Goal: Task Accomplishment & Management: Use online tool/utility

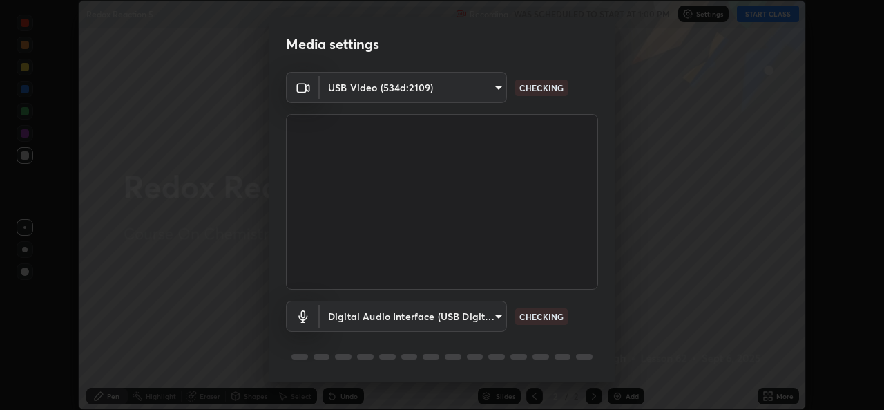
scroll to position [44, 0]
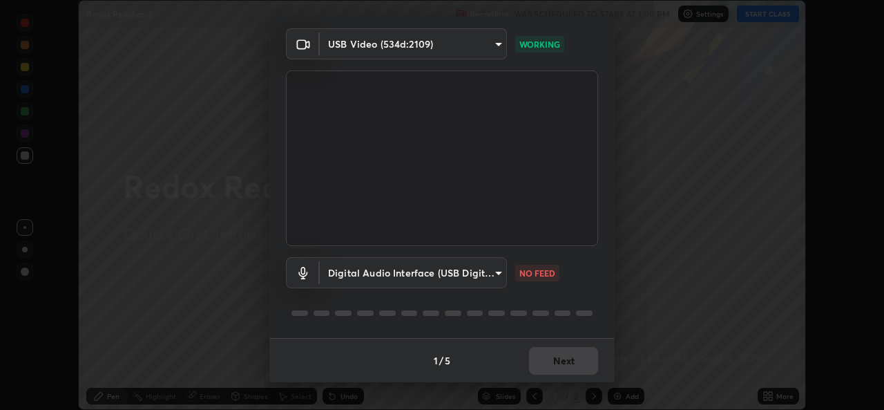
click at [486, 269] on body "Erase all Redox Reaction 5 Recording WAS SCHEDULED TO START AT 1:00 PM Settings…" at bounding box center [442, 205] width 884 height 410
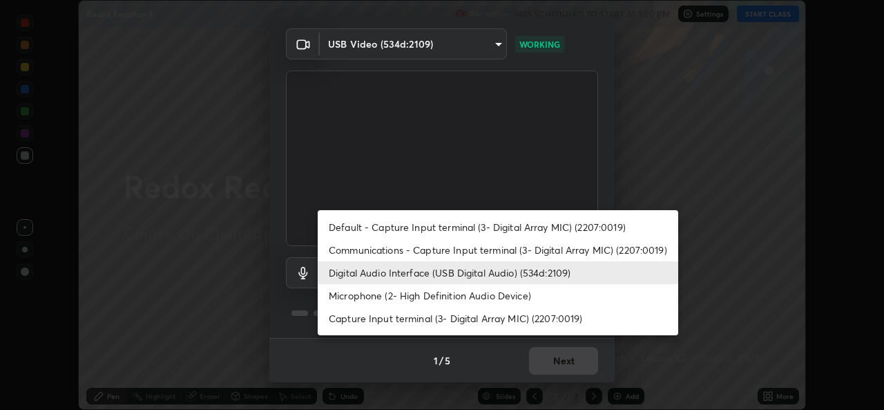
click at [371, 223] on li "Default - Capture Input terminal (3- Digital Array MIC) (2207:0019)" at bounding box center [498, 227] width 361 height 23
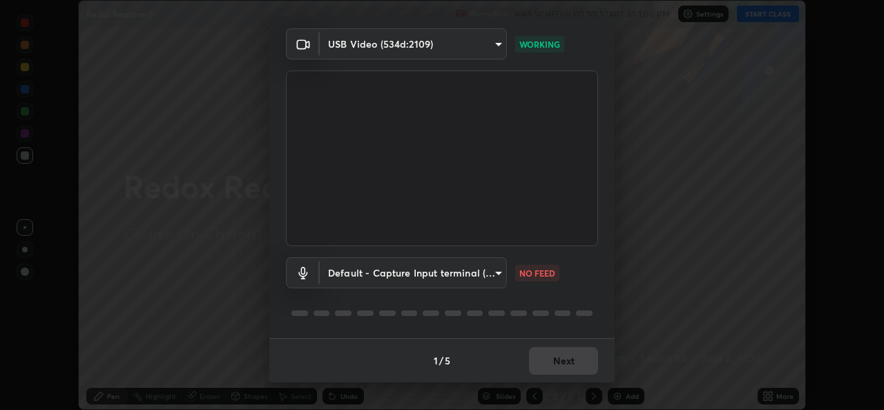
click at [372, 274] on body "Erase all Redox Reaction 5 Recording WAS SCHEDULED TO START AT 1:00 PM Settings…" at bounding box center [442, 205] width 884 height 410
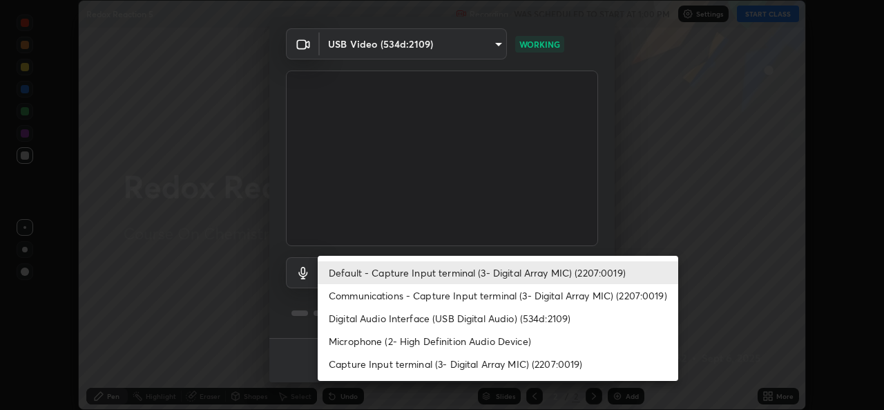
click at [346, 321] on li "Digital Audio Interface (USB Digital Audio) (534d:2109)" at bounding box center [498, 318] width 361 height 23
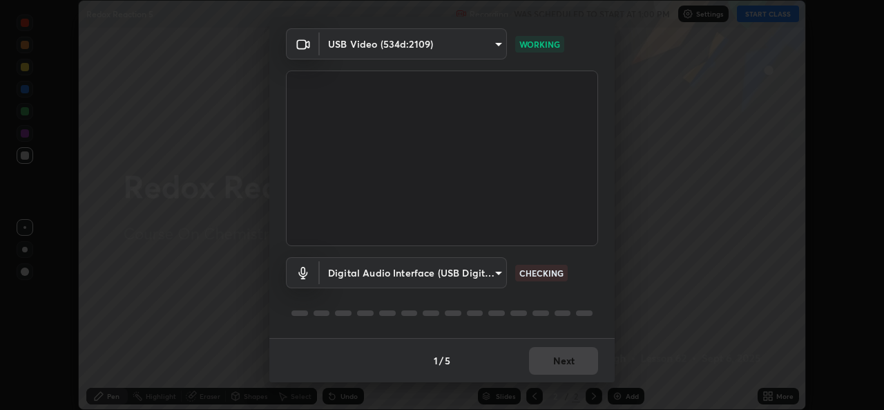
type input "8359d155c9945f69ed6c2c6e645aebfbd52ff0e7634a4d34ec297bb6e1e76a20"
click at [585, 359] on button "Next" at bounding box center [563, 361] width 69 height 28
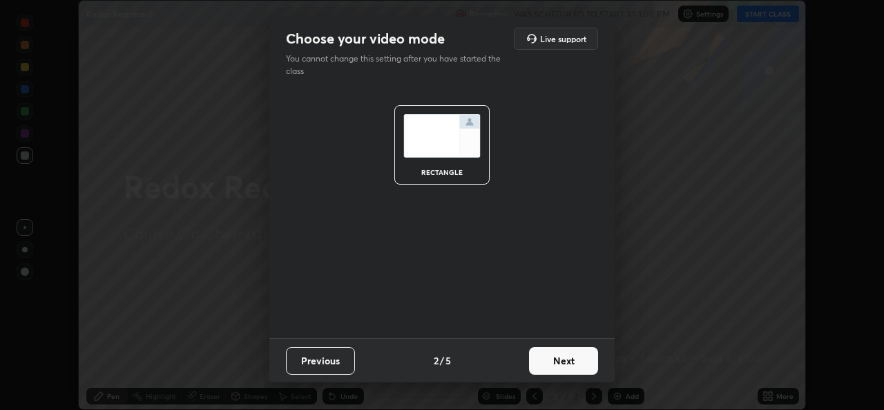
scroll to position [0, 0]
click at [580, 361] on button "Next" at bounding box center [563, 361] width 69 height 28
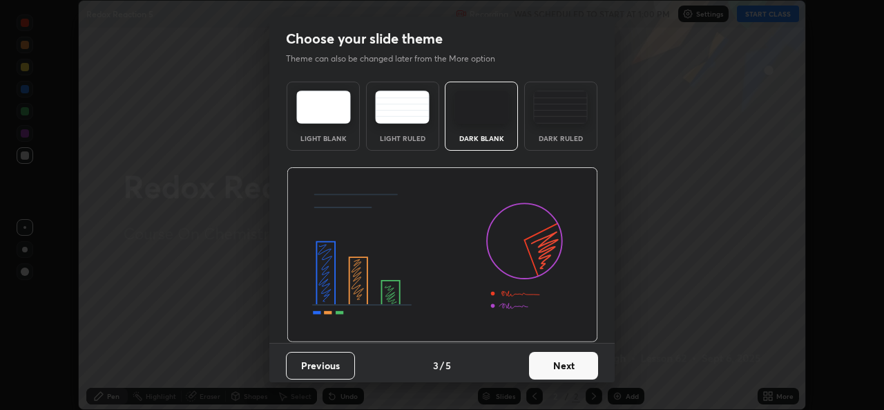
click at [578, 361] on button "Next" at bounding box center [563, 366] width 69 height 28
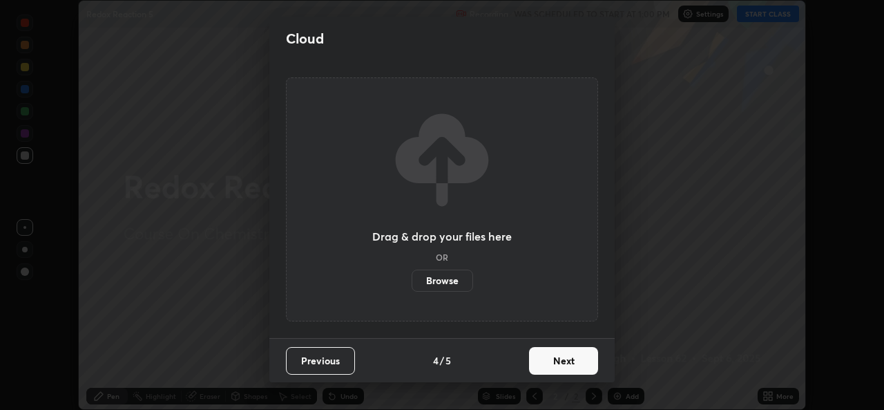
click at [582, 362] on button "Next" at bounding box center [563, 361] width 69 height 28
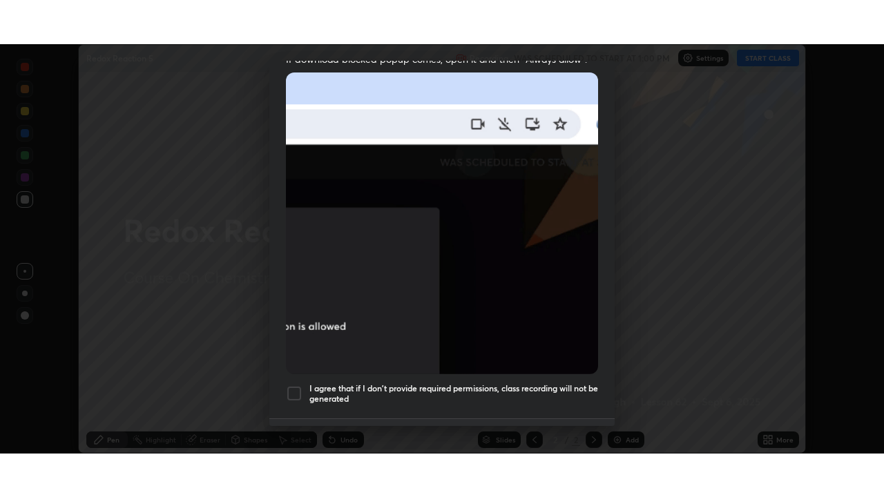
scroll to position [325, 0]
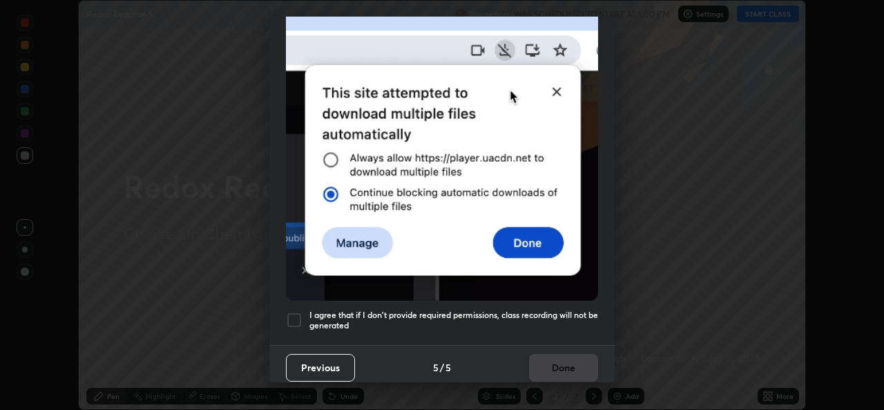
click at [465, 314] on h5 "I agree that if I don't provide required permissions, class recording will not …" at bounding box center [454, 320] width 289 height 21
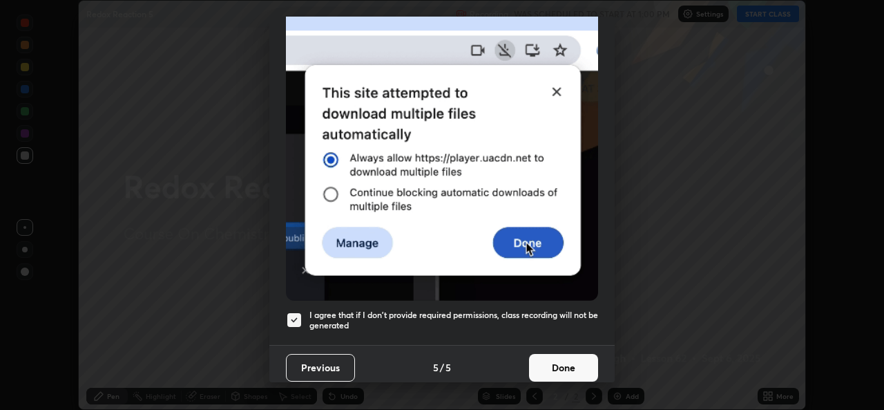
click at [553, 359] on button "Done" at bounding box center [563, 368] width 69 height 28
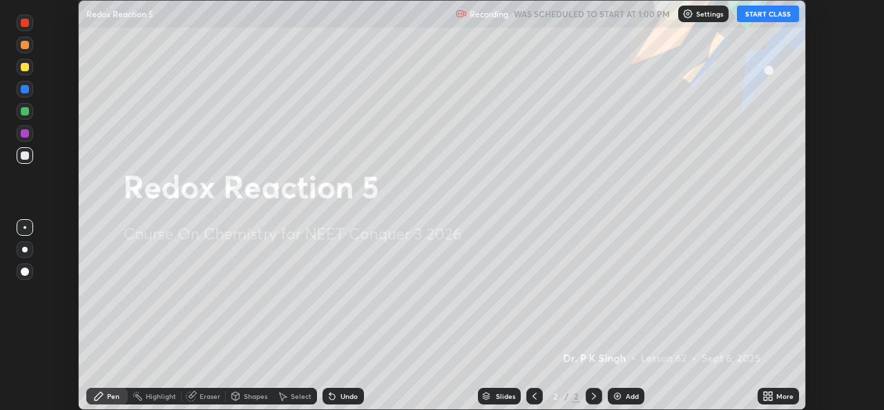
click at [770, 393] on icon at bounding box center [770, 393] width 3 height 3
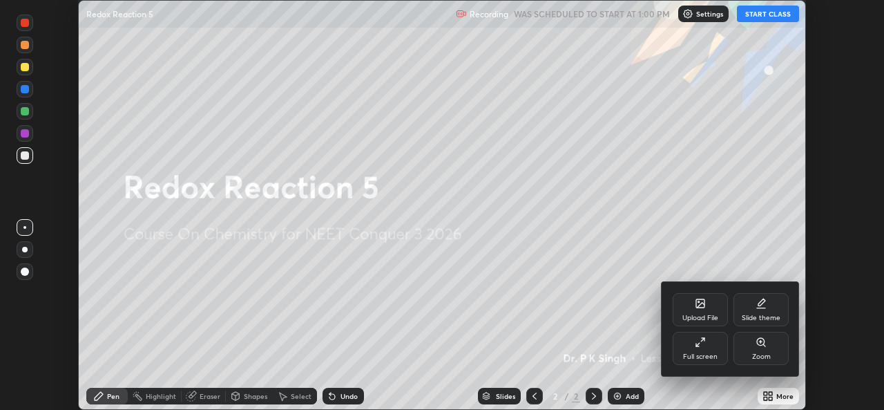
click at [710, 354] on div "Full screen" at bounding box center [700, 356] width 35 height 7
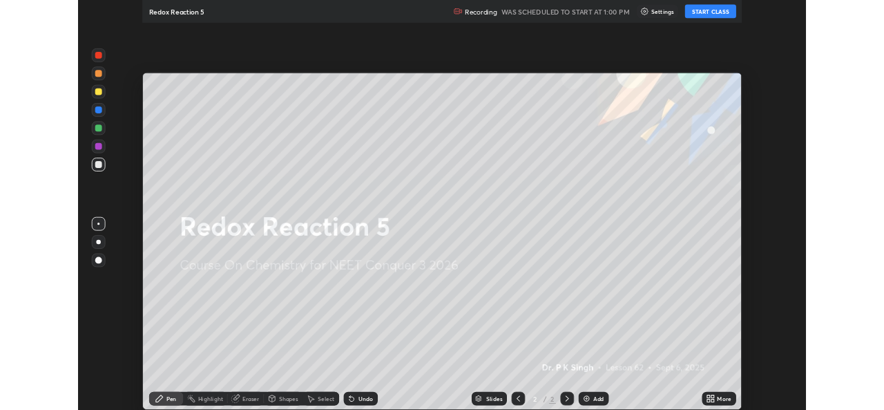
scroll to position [497, 884]
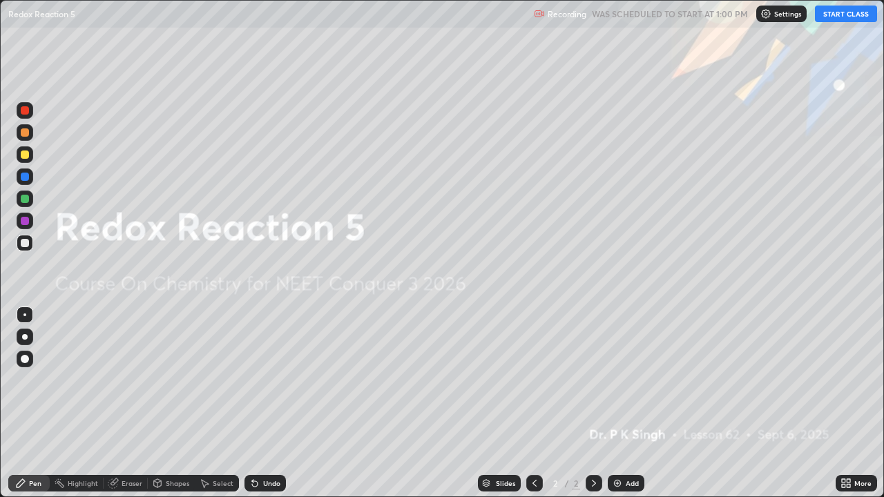
click at [844, 409] on icon at bounding box center [843, 481] width 3 height 3
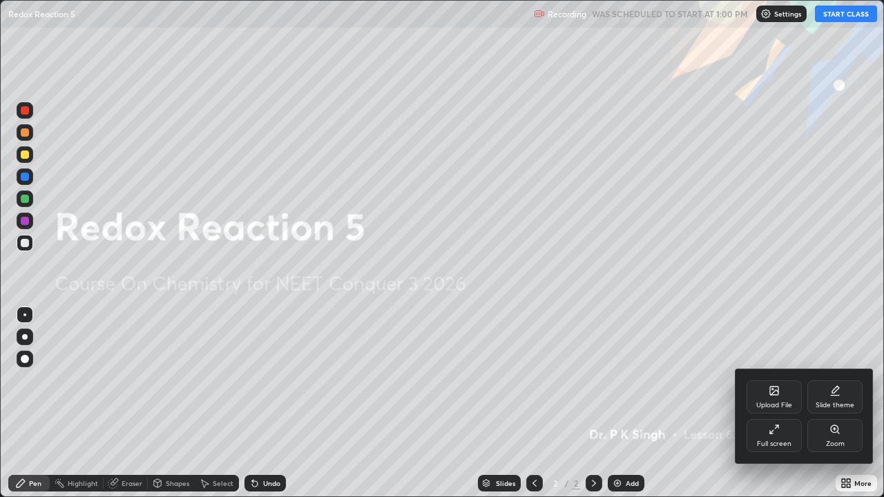
click at [762, 400] on div "Upload File" at bounding box center [774, 397] width 55 height 33
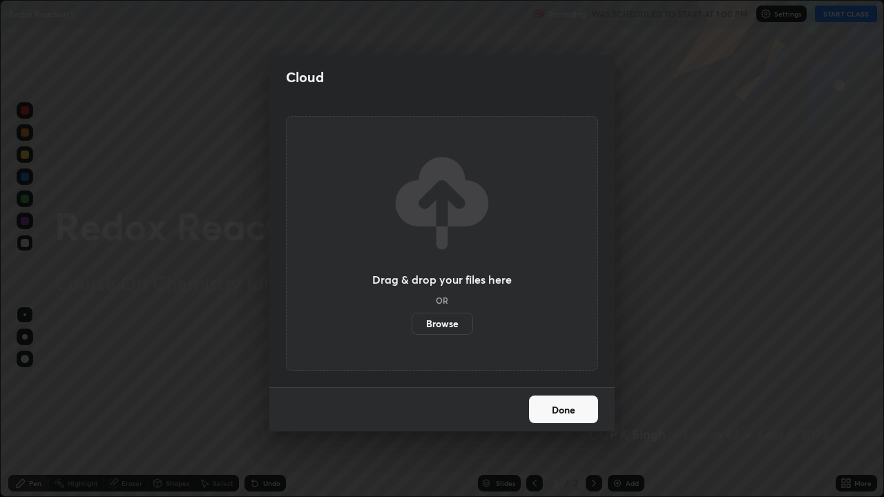
click at [446, 328] on label "Browse" at bounding box center [442, 324] width 61 height 22
click at [412, 328] on input "Browse" at bounding box center [412, 324] width 0 height 22
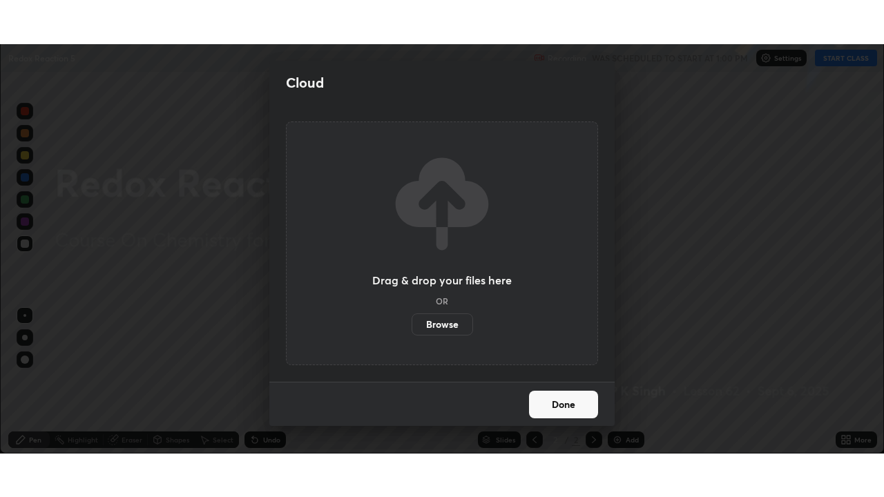
scroll to position [68684, 68209]
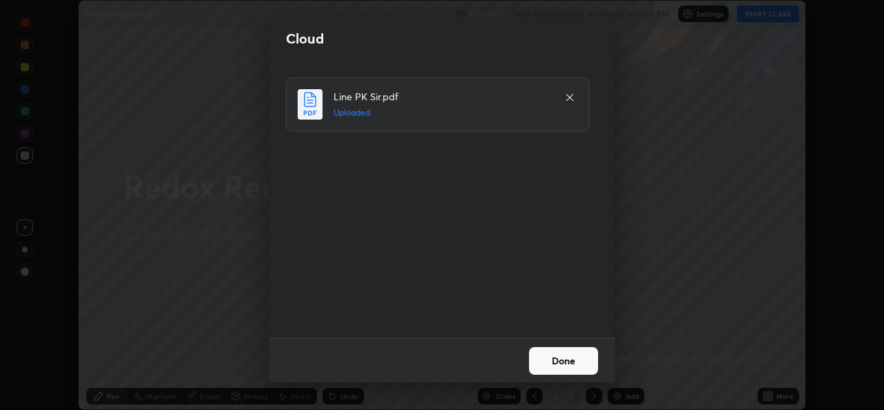
click at [558, 357] on button "Done" at bounding box center [563, 361] width 69 height 28
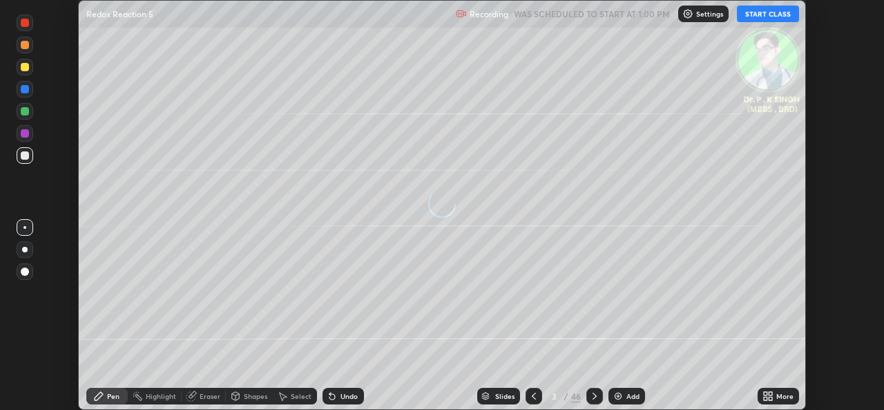
click at [770, 393] on icon at bounding box center [770, 393] width 3 height 3
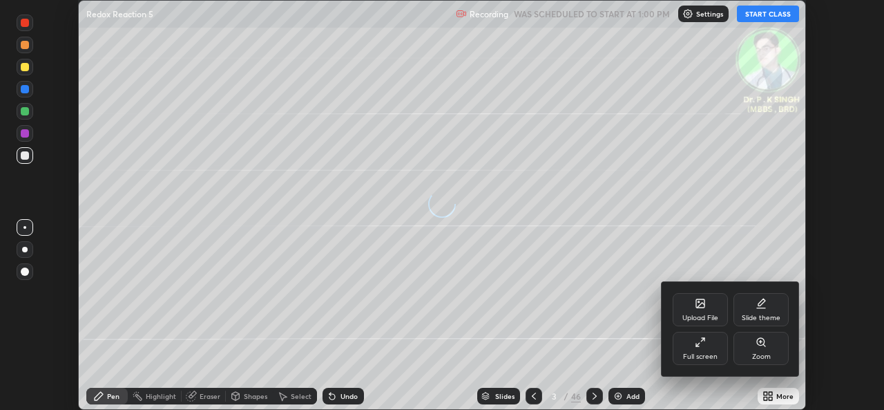
click at [703, 354] on div "Full screen" at bounding box center [700, 356] width 35 height 7
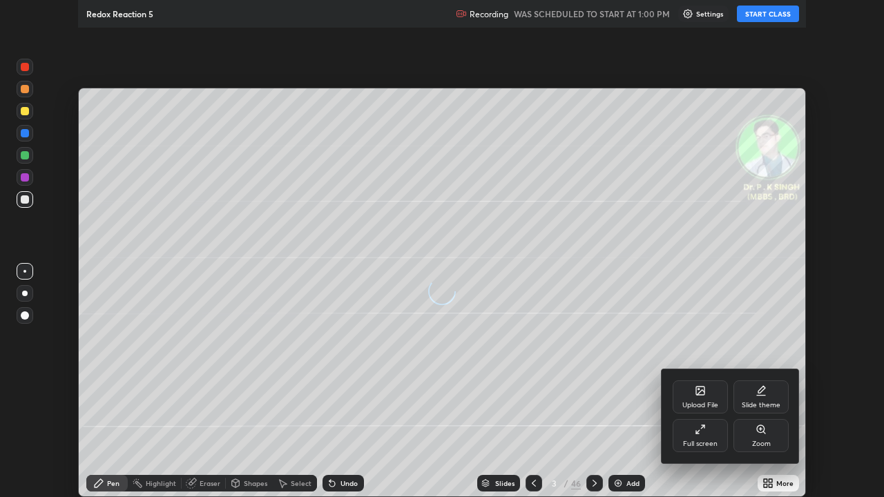
scroll to position [497, 884]
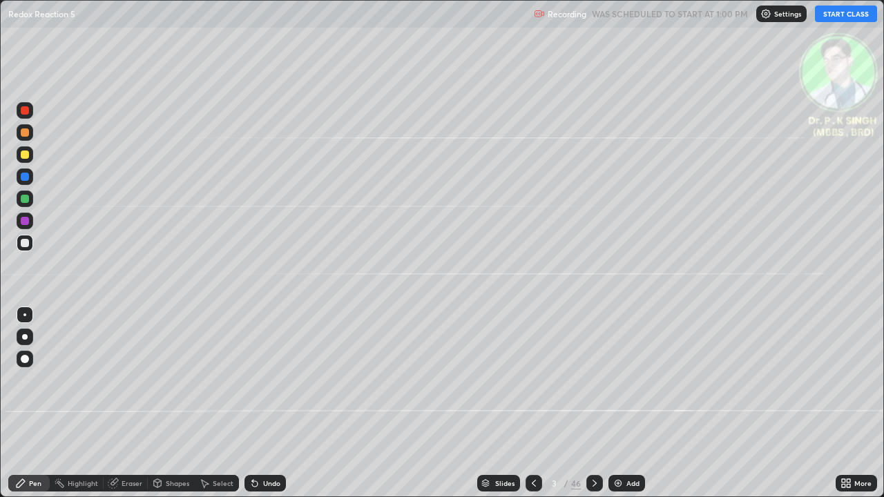
click at [829, 17] on button "START CLASS" at bounding box center [846, 14] width 62 height 17
click at [24, 177] on div at bounding box center [25, 177] width 8 height 8
click at [25, 160] on div at bounding box center [25, 154] width 17 height 17
click at [26, 155] on div at bounding box center [25, 155] width 8 height 8
click at [594, 409] on icon at bounding box center [594, 483] width 11 height 11
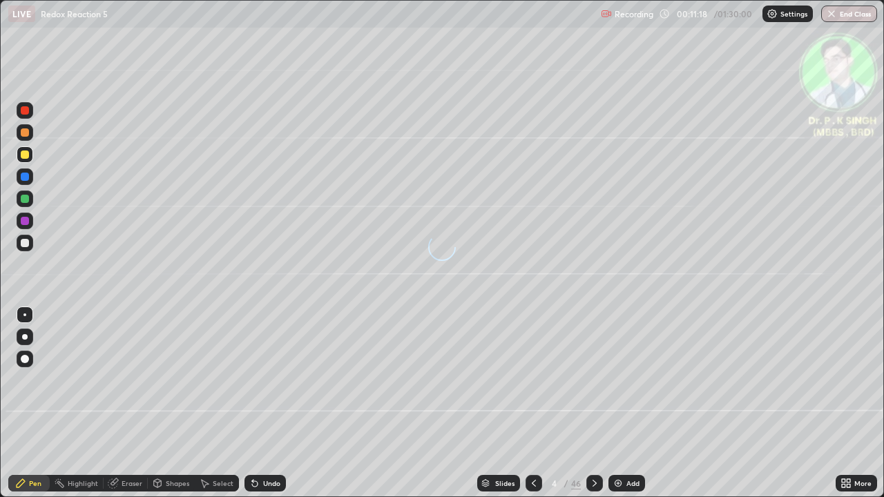
click at [28, 177] on div at bounding box center [25, 177] width 8 height 8
click at [30, 155] on div at bounding box center [25, 154] width 17 height 17
click at [27, 178] on div at bounding box center [25, 177] width 8 height 8
click at [594, 409] on icon at bounding box center [594, 483] width 11 height 11
click at [32, 158] on div at bounding box center [25, 154] width 17 height 17
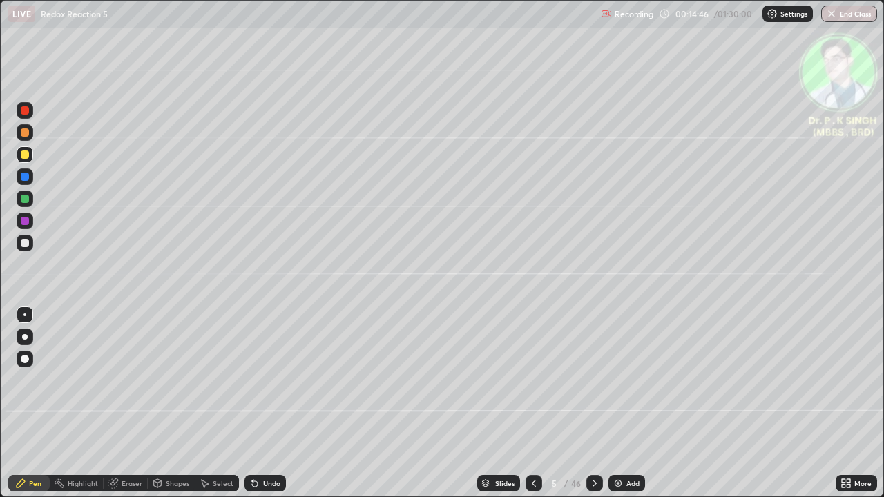
click at [122, 409] on div "Eraser" at bounding box center [126, 483] width 44 height 17
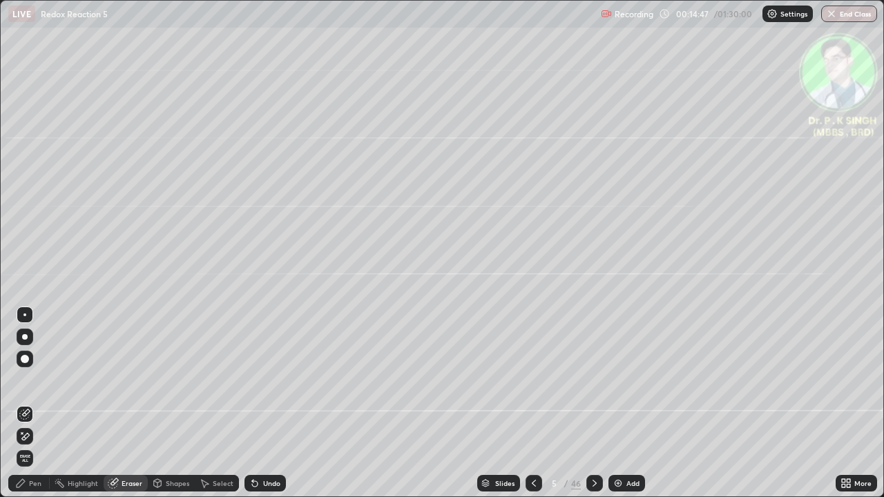
click at [25, 409] on span "Erase all" at bounding box center [24, 459] width 15 height 8
click at [30, 409] on div "Pen" at bounding box center [35, 483] width 12 height 7
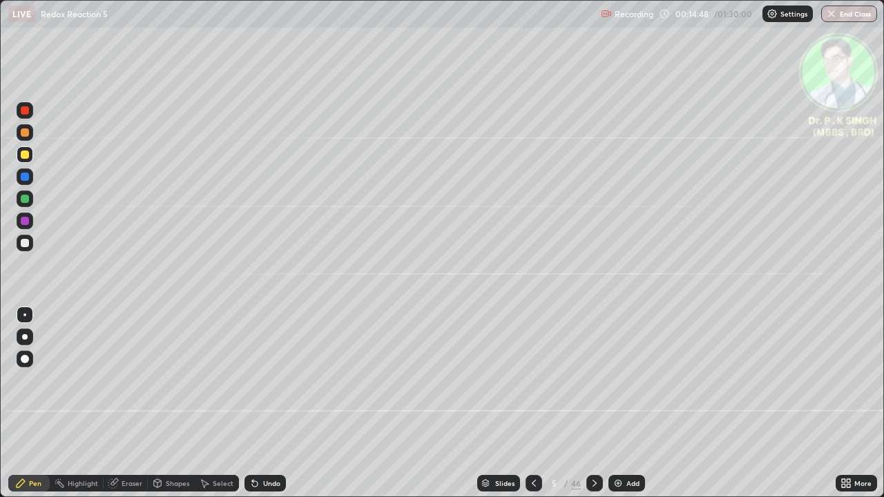
click at [31, 178] on div at bounding box center [25, 177] width 17 height 17
click at [25, 158] on div at bounding box center [25, 155] width 8 height 8
click at [594, 409] on icon at bounding box center [594, 483] width 11 height 11
click at [26, 177] on div at bounding box center [25, 177] width 8 height 8
click at [26, 155] on div at bounding box center [25, 155] width 8 height 8
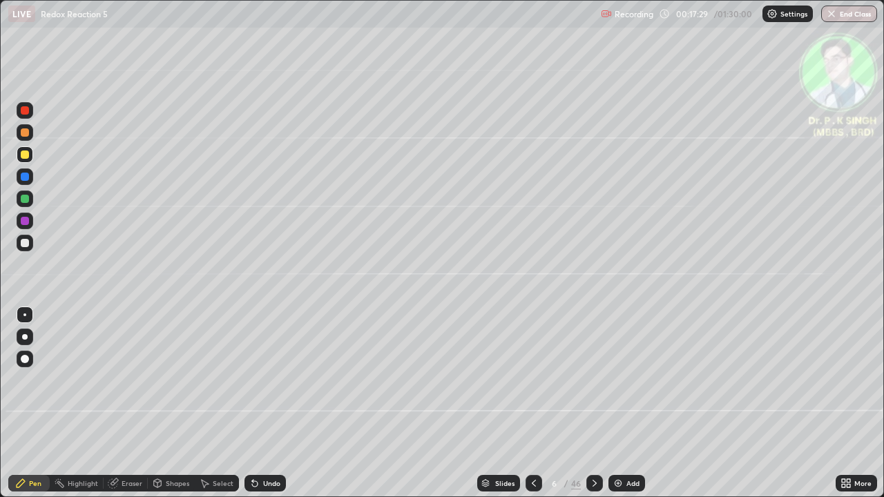
click at [26, 178] on div at bounding box center [25, 177] width 8 height 8
click at [594, 409] on icon at bounding box center [594, 483] width 11 height 11
click at [25, 157] on div at bounding box center [25, 155] width 8 height 8
click at [25, 155] on div at bounding box center [25, 155] width 8 height 8
click at [593, 409] on div at bounding box center [595, 483] width 17 height 17
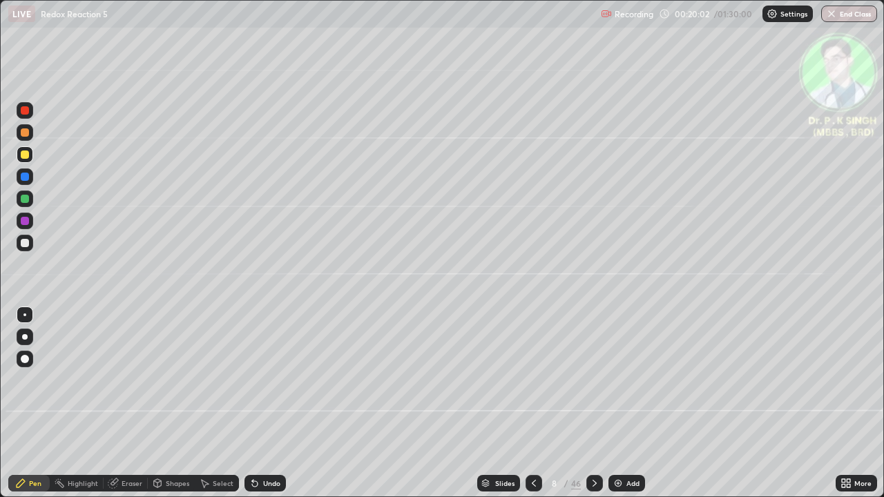
click at [26, 177] on div at bounding box center [25, 177] width 8 height 8
click at [32, 156] on div at bounding box center [25, 154] width 17 height 17
click at [28, 158] on div at bounding box center [25, 155] width 8 height 8
click at [28, 179] on div at bounding box center [25, 177] width 8 height 8
click at [594, 409] on icon at bounding box center [594, 483] width 11 height 11
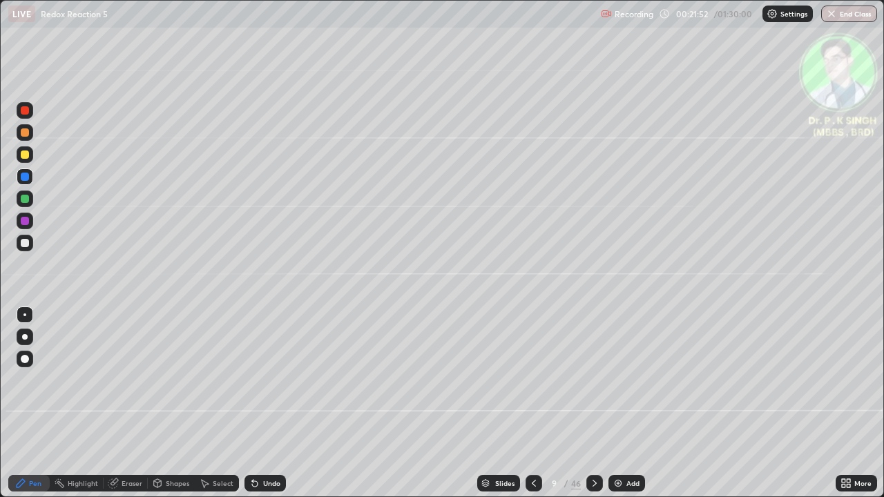
click at [28, 160] on div at bounding box center [25, 154] width 17 height 17
click at [117, 409] on icon at bounding box center [115, 482] width 8 height 7
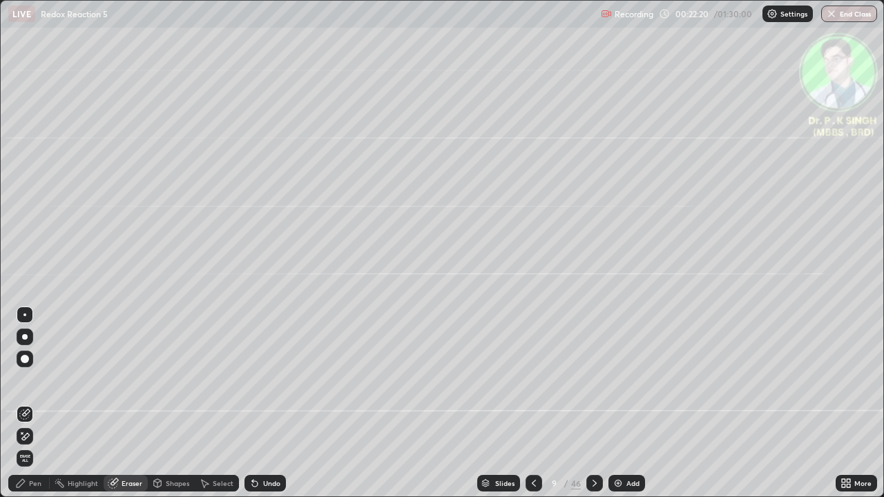
click at [22, 409] on icon at bounding box center [21, 433] width 1 height 1
click at [38, 409] on div "Pen" at bounding box center [35, 483] width 12 height 7
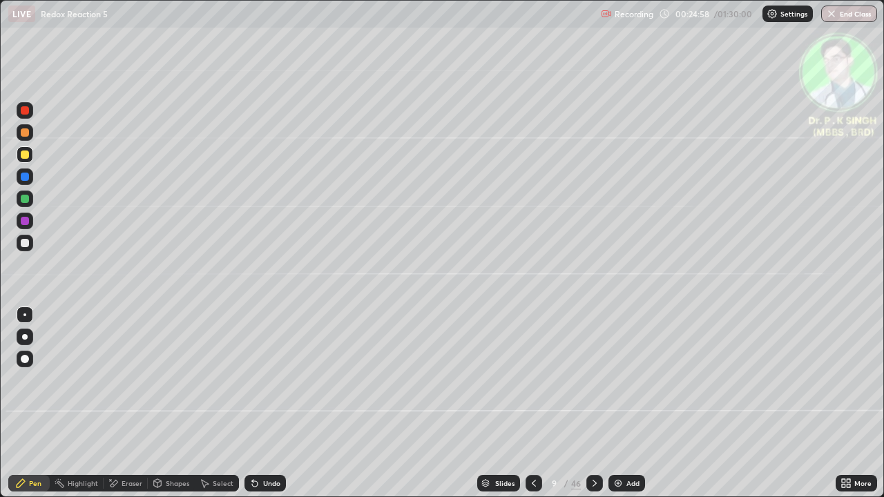
click at [591, 409] on div at bounding box center [595, 483] width 17 height 17
click at [27, 178] on div at bounding box center [25, 177] width 8 height 8
click at [533, 409] on icon at bounding box center [534, 483] width 11 height 11
click at [598, 409] on div at bounding box center [595, 483] width 17 height 17
click at [122, 409] on div "Eraser" at bounding box center [132, 483] width 21 height 7
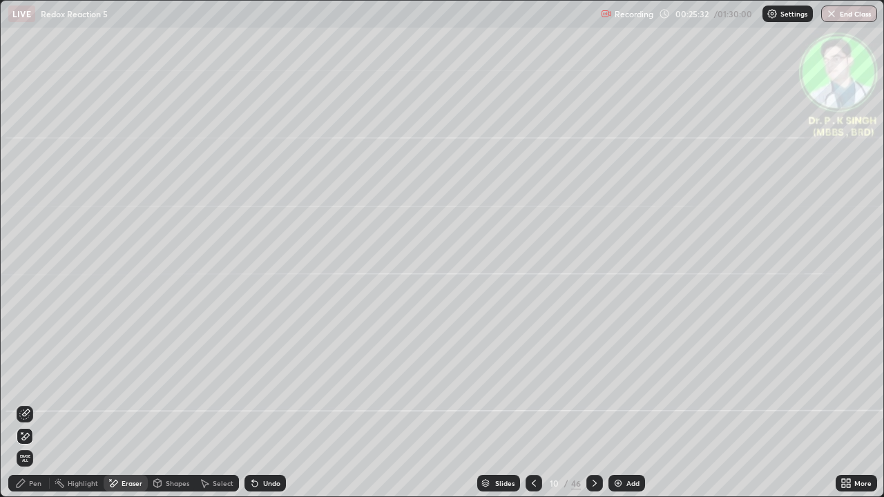
click at [30, 409] on span "Erase all" at bounding box center [24, 459] width 15 height 8
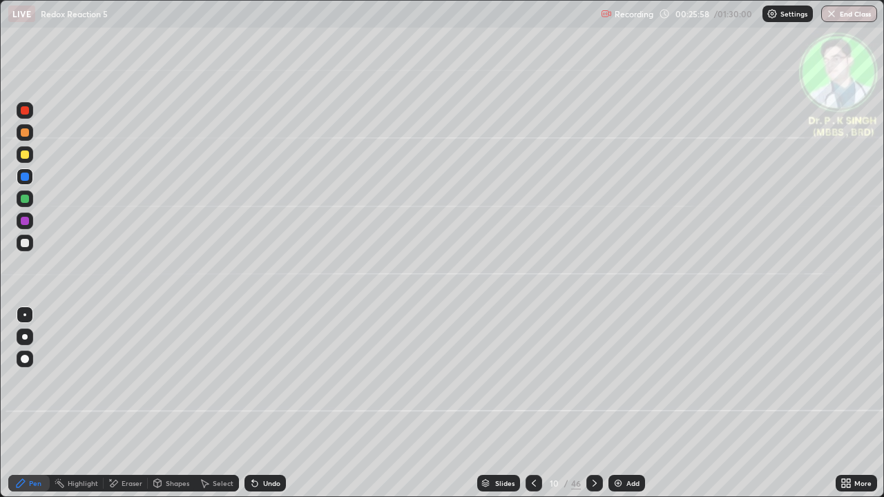
click at [28, 160] on div at bounding box center [25, 154] width 17 height 17
click at [24, 155] on div at bounding box center [25, 155] width 8 height 8
click at [594, 409] on icon at bounding box center [594, 483] width 11 height 11
click at [28, 153] on div at bounding box center [25, 155] width 8 height 8
click at [26, 177] on div at bounding box center [25, 177] width 8 height 8
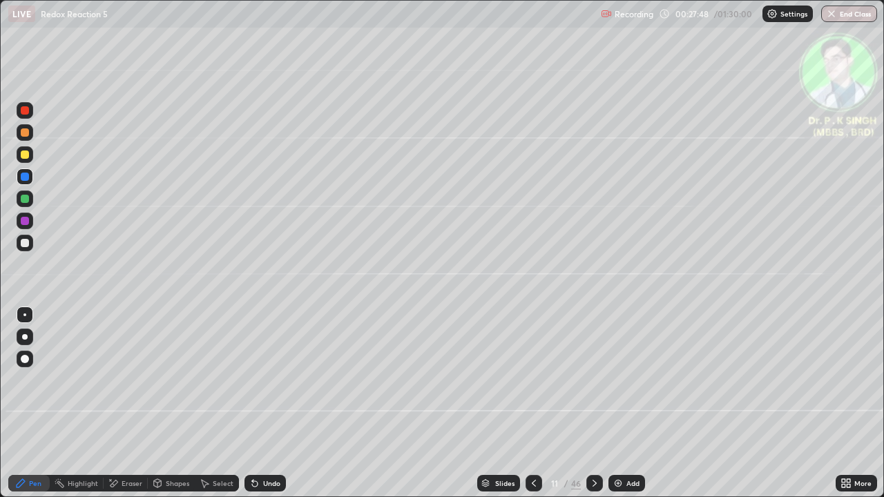
click at [32, 155] on div at bounding box center [25, 154] width 17 height 17
click at [592, 409] on icon at bounding box center [594, 483] width 11 height 11
click at [26, 177] on div at bounding box center [25, 177] width 8 height 8
click at [32, 158] on div at bounding box center [25, 154] width 17 height 17
click at [26, 180] on div at bounding box center [25, 177] width 8 height 8
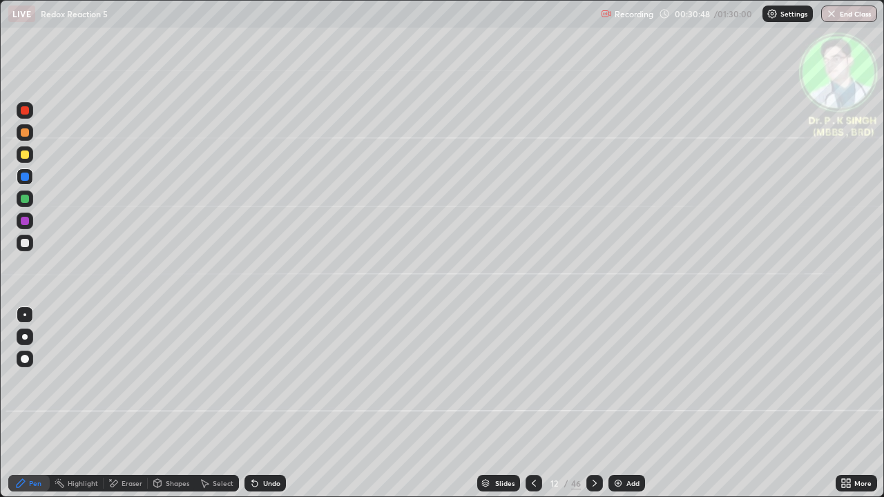
click at [25, 155] on div at bounding box center [25, 155] width 8 height 8
click at [588, 409] on div at bounding box center [595, 483] width 17 height 17
click at [26, 178] on div at bounding box center [25, 177] width 8 height 8
click at [31, 158] on div at bounding box center [25, 154] width 17 height 17
click at [26, 178] on div at bounding box center [25, 177] width 8 height 8
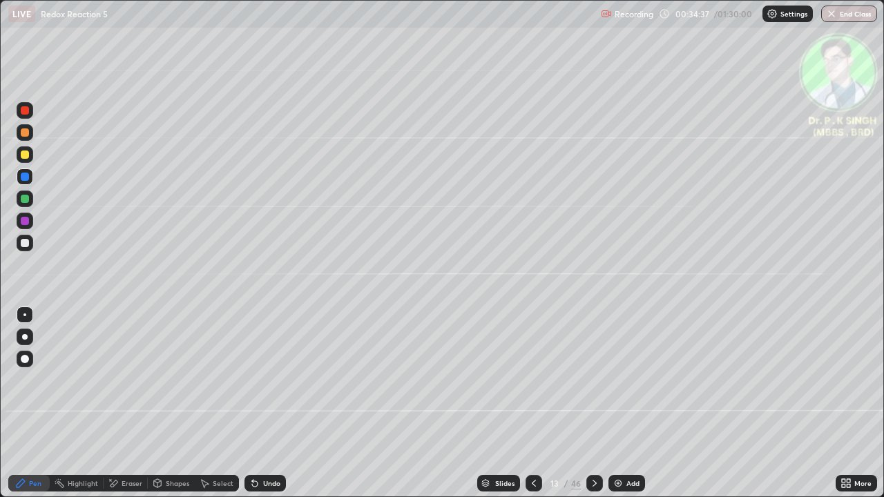
click at [593, 409] on icon at bounding box center [594, 483] width 11 height 11
click at [25, 155] on div at bounding box center [25, 155] width 8 height 8
click at [116, 409] on icon at bounding box center [113, 484] width 11 height 12
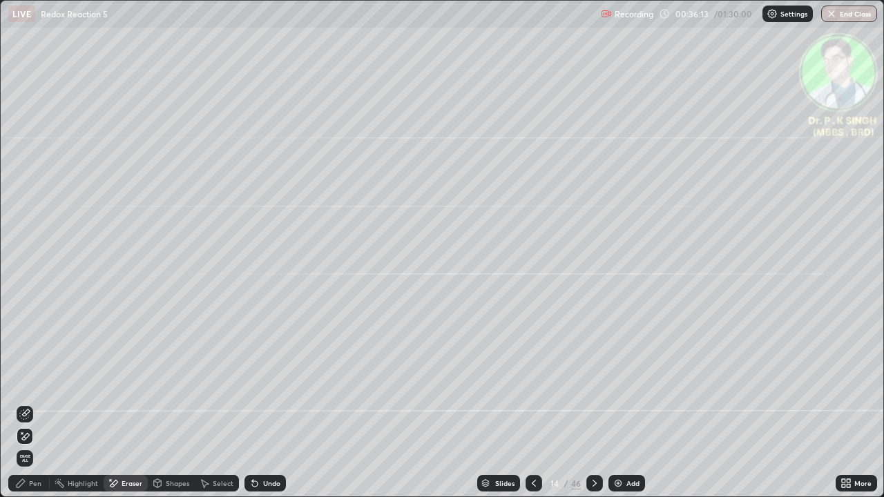
click at [29, 409] on icon at bounding box center [24, 414] width 11 height 11
click at [30, 409] on div "Pen" at bounding box center [35, 483] width 12 height 7
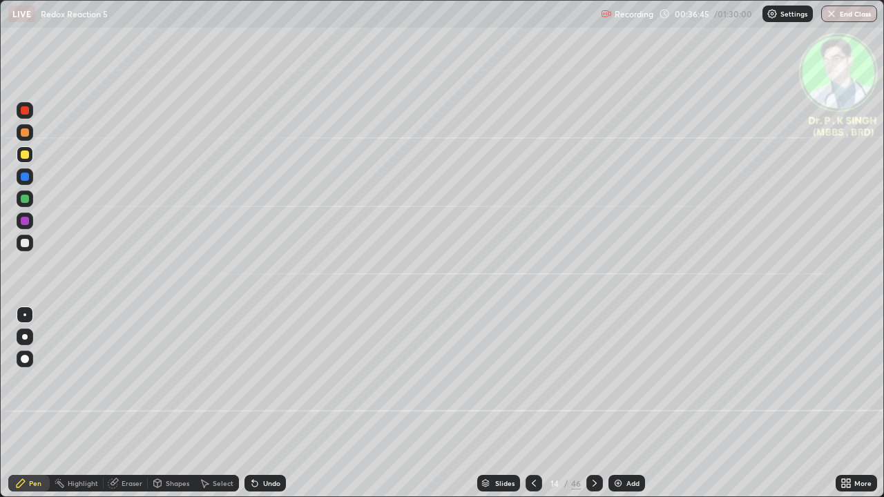
click at [31, 159] on div at bounding box center [25, 154] width 17 height 17
click at [593, 409] on icon at bounding box center [595, 483] width 4 height 7
click at [594, 409] on icon at bounding box center [594, 483] width 11 height 11
click at [32, 180] on div at bounding box center [25, 177] width 17 height 17
click at [25, 178] on div at bounding box center [25, 177] width 8 height 8
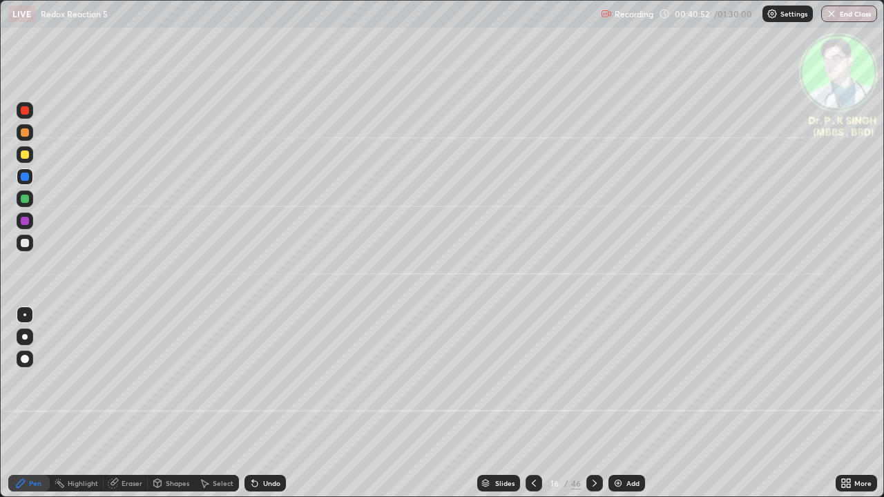
click at [123, 409] on div "Eraser" at bounding box center [132, 483] width 21 height 7
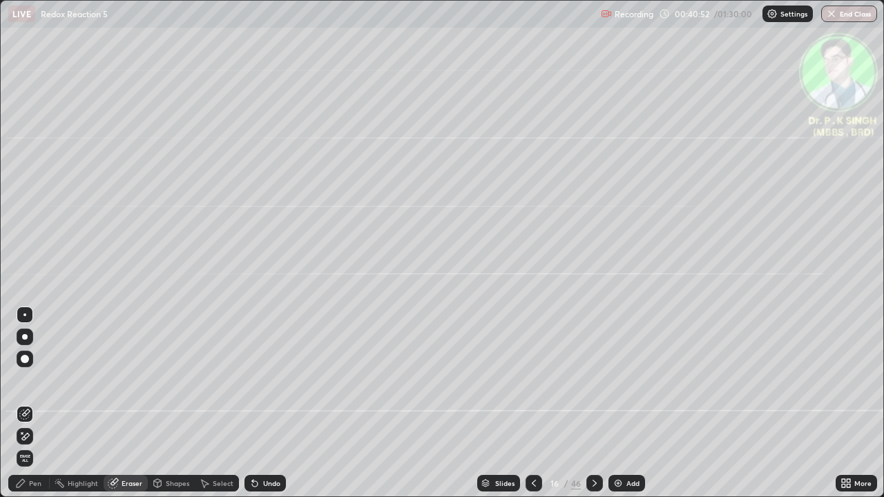
click at [32, 409] on div at bounding box center [25, 437] width 17 height 22
click at [31, 409] on div "Pen" at bounding box center [35, 483] width 12 height 7
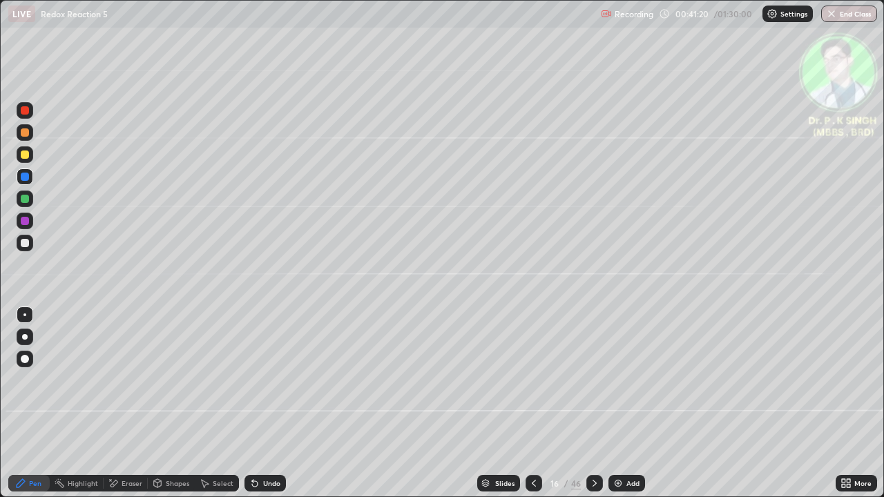
click at [31, 157] on div at bounding box center [25, 154] width 17 height 17
click at [591, 409] on icon at bounding box center [594, 483] width 11 height 11
click at [587, 409] on div at bounding box center [595, 483] width 17 height 17
click at [26, 177] on div at bounding box center [25, 177] width 8 height 8
click at [533, 409] on icon at bounding box center [534, 483] width 11 height 11
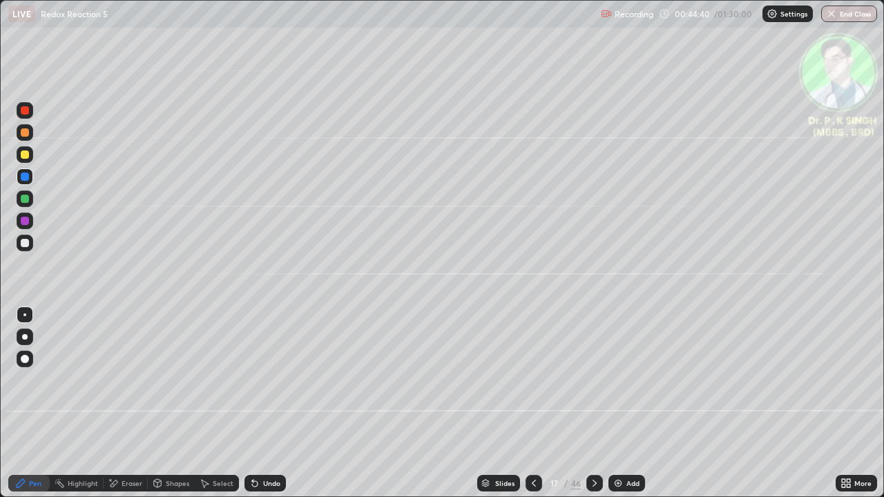
click at [594, 409] on icon at bounding box center [594, 483] width 11 height 11
click at [27, 177] on div at bounding box center [25, 177] width 8 height 8
click at [32, 160] on div at bounding box center [25, 155] width 17 height 22
click at [26, 155] on div at bounding box center [25, 155] width 8 height 8
click at [594, 409] on icon at bounding box center [594, 483] width 11 height 11
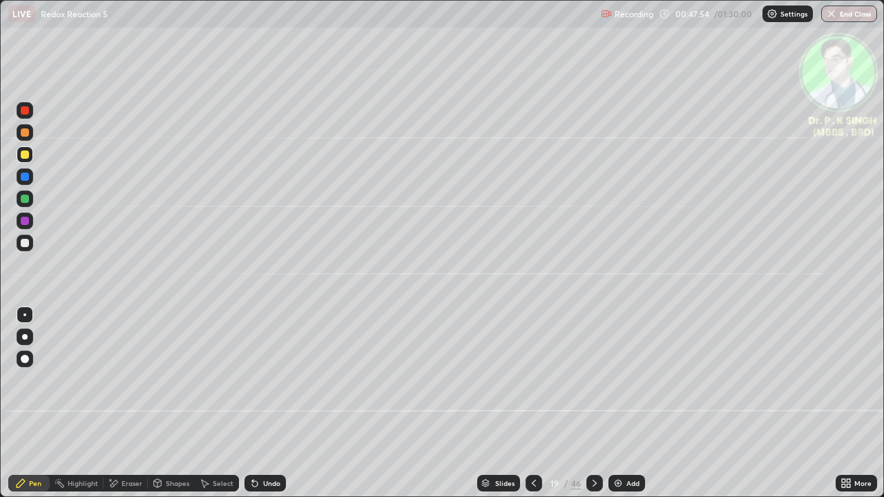
click at [25, 178] on div at bounding box center [25, 177] width 8 height 8
click at [25, 157] on div at bounding box center [25, 155] width 8 height 8
click at [535, 409] on div at bounding box center [534, 483] width 17 height 17
click at [595, 409] on icon at bounding box center [594, 483] width 11 height 11
click at [594, 409] on icon at bounding box center [594, 483] width 11 height 11
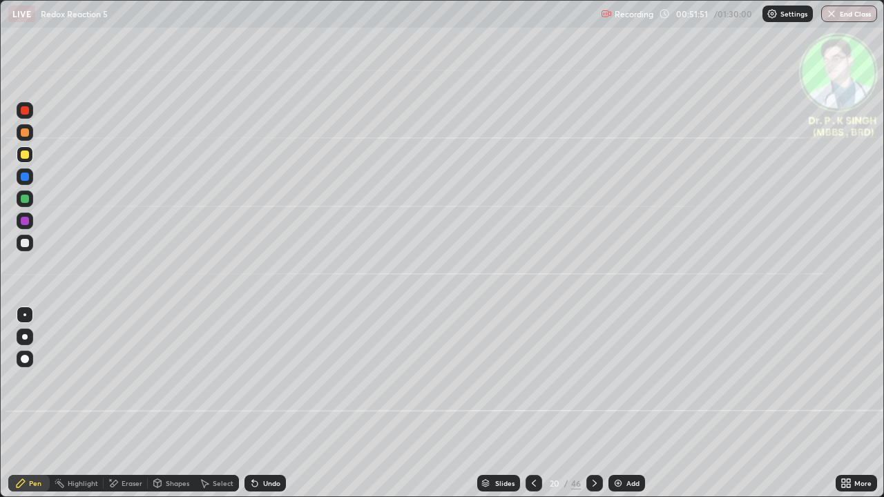
click at [26, 182] on div at bounding box center [25, 177] width 17 height 17
click at [26, 155] on div at bounding box center [25, 155] width 8 height 8
click at [27, 160] on div at bounding box center [25, 154] width 17 height 17
click at [594, 409] on icon at bounding box center [594, 483] width 11 height 11
click at [26, 156] on div at bounding box center [25, 155] width 8 height 8
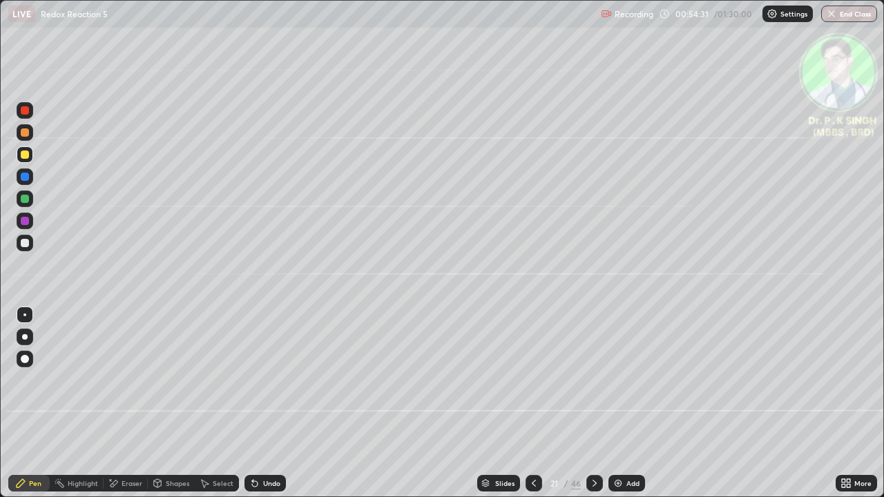
click at [123, 409] on div "Eraser" at bounding box center [132, 483] width 21 height 7
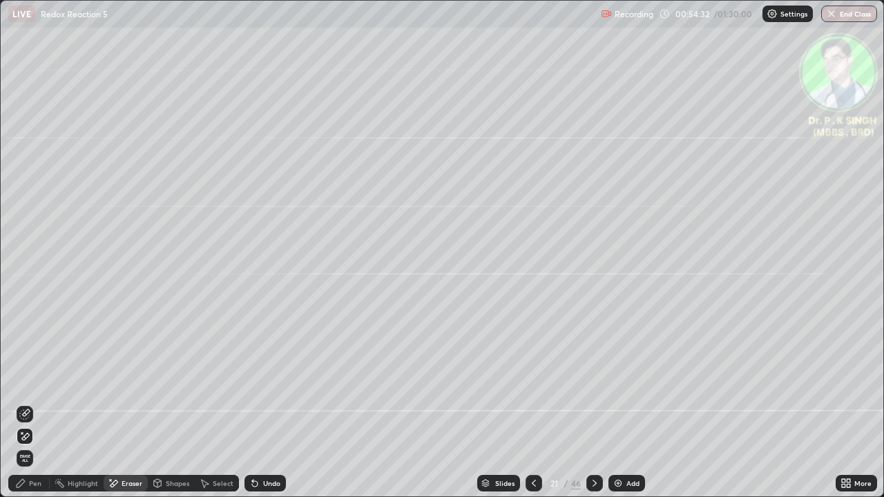
click at [27, 409] on icon at bounding box center [26, 413] width 8 height 7
click at [35, 409] on div "Pen" at bounding box center [35, 483] width 12 height 7
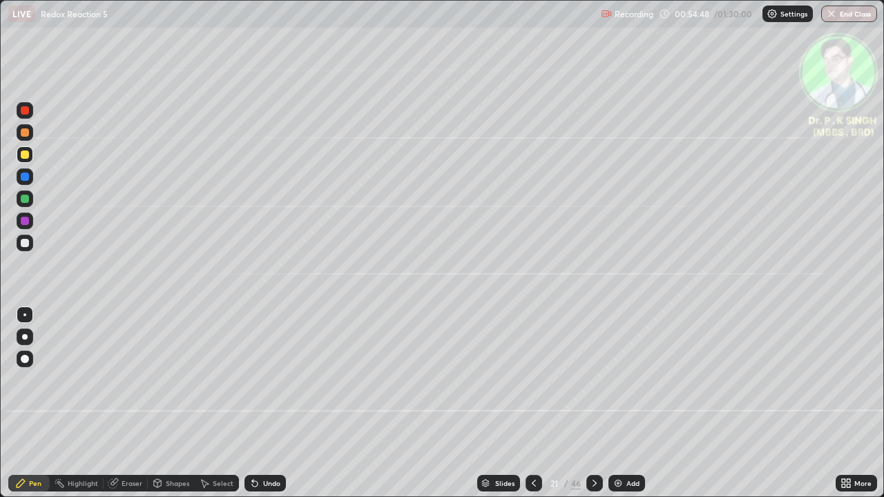
click at [113, 409] on icon at bounding box center [113, 483] width 11 height 11
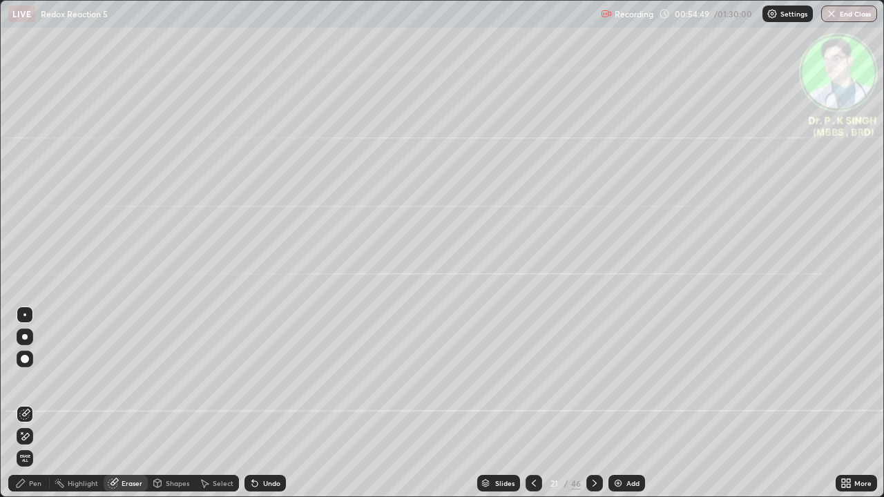
click at [28, 409] on div at bounding box center [25, 436] width 17 height 17
click at [32, 409] on div "Pen" at bounding box center [35, 483] width 12 height 7
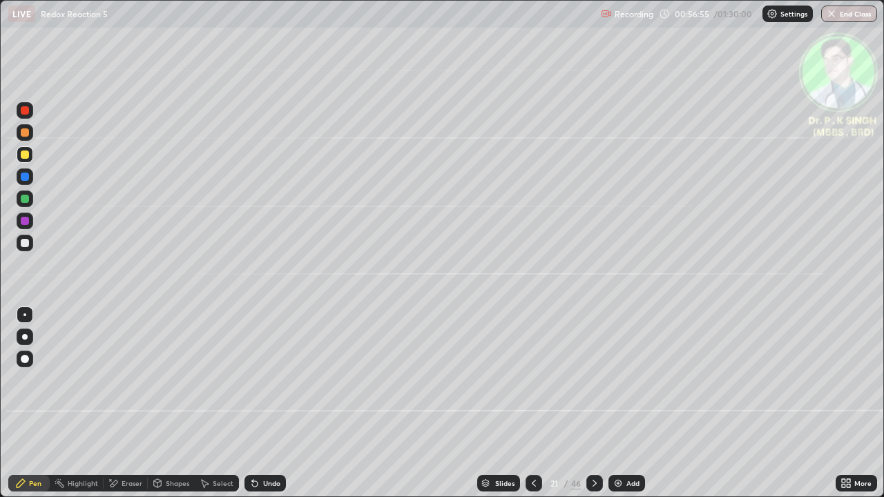
click at [533, 409] on icon at bounding box center [534, 483] width 11 height 11
click at [535, 409] on icon at bounding box center [534, 483] width 11 height 11
click at [530, 409] on icon at bounding box center [534, 483] width 11 height 11
click at [594, 409] on icon at bounding box center [594, 483] width 11 height 11
click at [587, 409] on div at bounding box center [595, 483] width 17 height 17
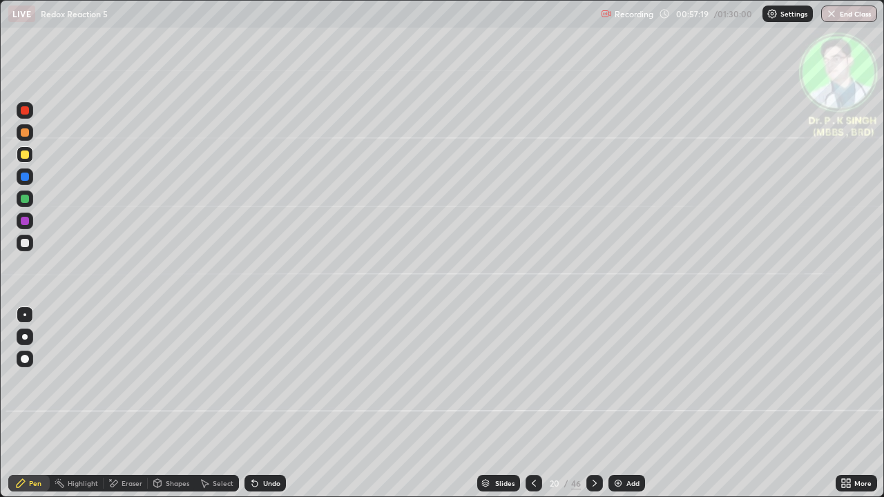
click at [594, 409] on icon at bounding box center [594, 483] width 11 height 11
click at [587, 409] on div at bounding box center [595, 483] width 17 height 17
click at [32, 153] on div at bounding box center [25, 154] width 17 height 17
click at [592, 409] on icon at bounding box center [594, 483] width 11 height 11
click at [27, 156] on div at bounding box center [25, 155] width 8 height 8
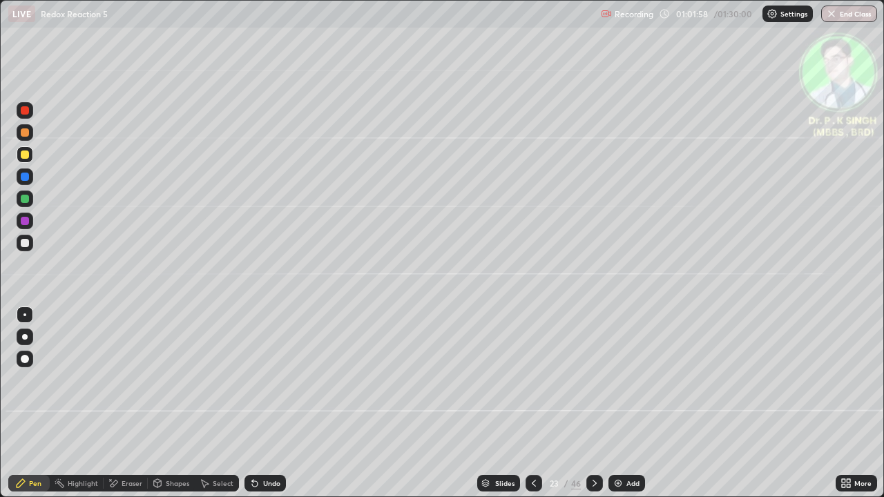
click at [26, 155] on div at bounding box center [25, 155] width 8 height 8
click at [24, 160] on div at bounding box center [25, 154] width 17 height 17
click at [23, 158] on div at bounding box center [25, 155] width 8 height 8
click at [593, 409] on icon at bounding box center [594, 483] width 11 height 11
click at [26, 177] on div at bounding box center [25, 177] width 8 height 8
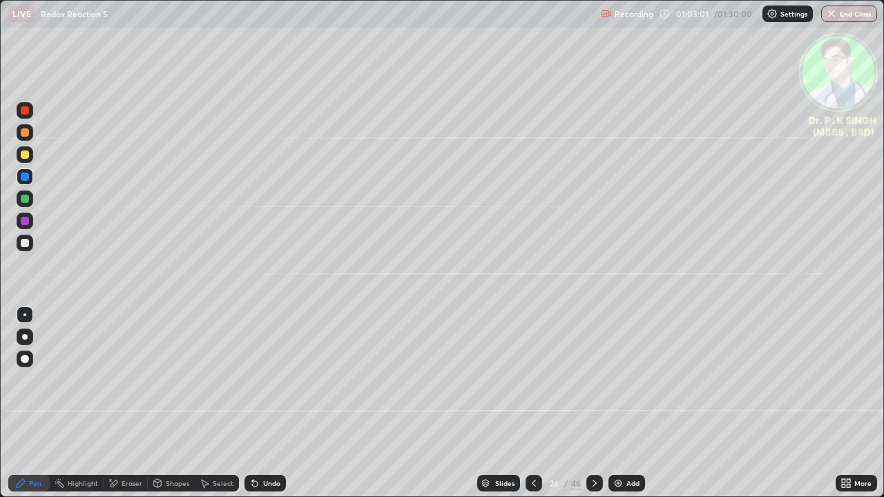
click at [28, 158] on div at bounding box center [25, 154] width 17 height 17
click at [30, 155] on div at bounding box center [25, 154] width 17 height 17
click at [594, 409] on icon at bounding box center [594, 483] width 11 height 11
click at [28, 200] on div at bounding box center [25, 199] width 8 height 8
click at [26, 155] on div at bounding box center [25, 155] width 8 height 8
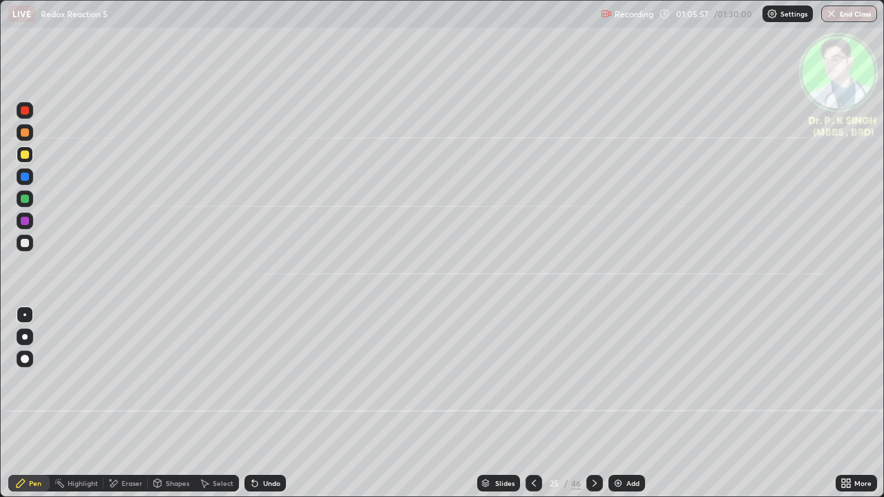
click at [590, 409] on div at bounding box center [595, 483] width 17 height 17
click at [25, 178] on div at bounding box center [25, 177] width 8 height 8
click at [26, 155] on div at bounding box center [25, 155] width 8 height 8
click at [587, 409] on div at bounding box center [595, 484] width 17 height 28
click at [533, 409] on icon at bounding box center [534, 483] width 11 height 11
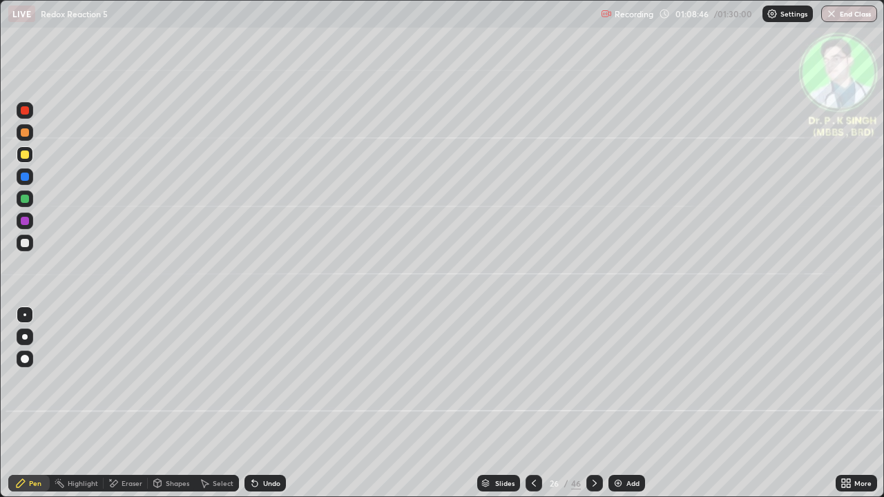
click at [594, 409] on icon at bounding box center [594, 483] width 11 height 11
click at [591, 409] on icon at bounding box center [594, 483] width 11 height 11
click at [26, 177] on div at bounding box center [25, 177] width 8 height 8
click at [533, 409] on icon at bounding box center [534, 483] width 11 height 11
click at [120, 409] on div "Eraser" at bounding box center [126, 483] width 44 height 17
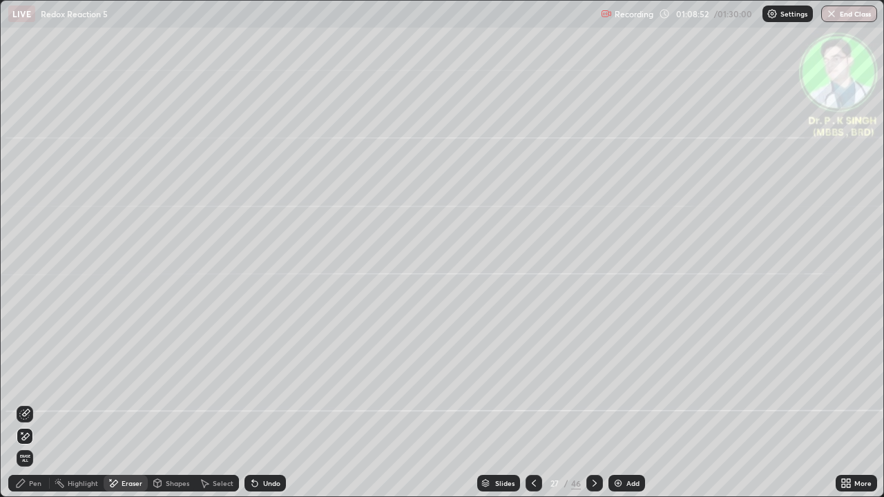
click at [25, 409] on span "Erase all" at bounding box center [24, 459] width 15 height 8
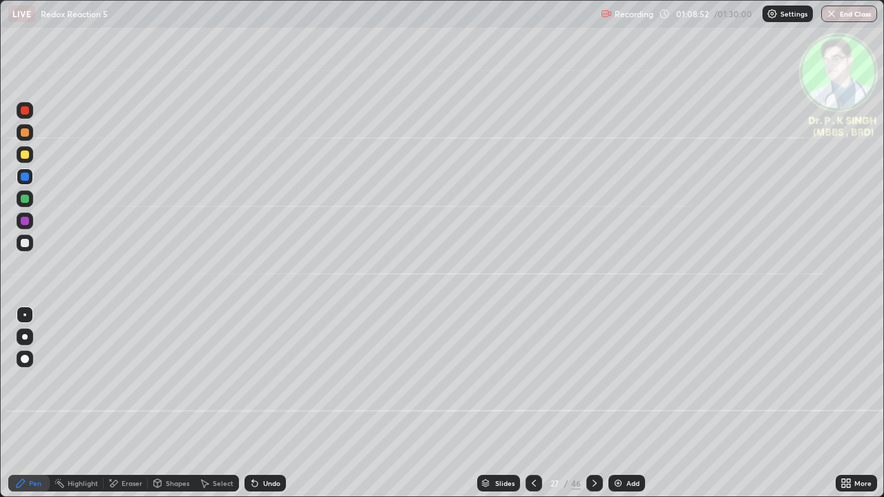
click at [29, 409] on div "Pen" at bounding box center [35, 483] width 12 height 7
click at [26, 199] on div at bounding box center [25, 199] width 8 height 8
click at [30, 155] on div at bounding box center [25, 154] width 17 height 17
click at [25, 173] on div at bounding box center [25, 177] width 8 height 8
click at [27, 156] on div at bounding box center [25, 155] width 8 height 8
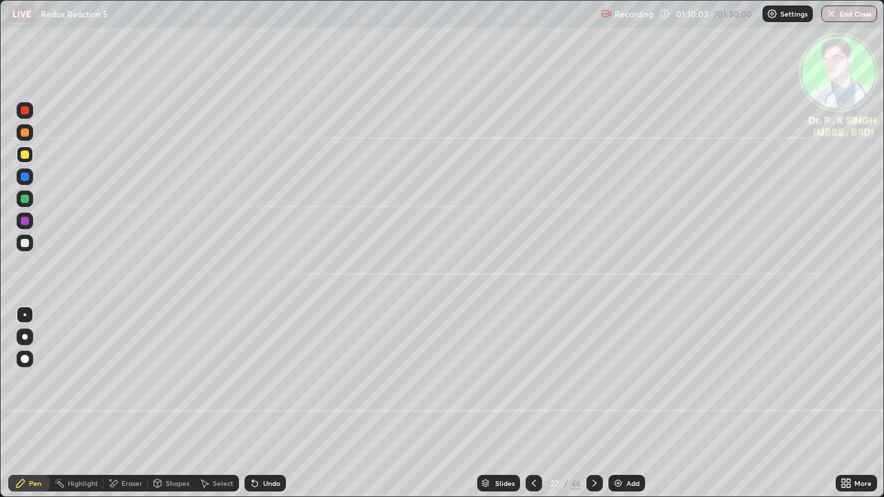
click at [591, 409] on icon at bounding box center [594, 483] width 11 height 11
click at [28, 158] on div at bounding box center [25, 154] width 17 height 17
click at [534, 409] on icon at bounding box center [534, 483] width 11 height 11
click at [531, 409] on icon at bounding box center [534, 483] width 11 height 11
click at [591, 409] on icon at bounding box center [594, 483] width 11 height 11
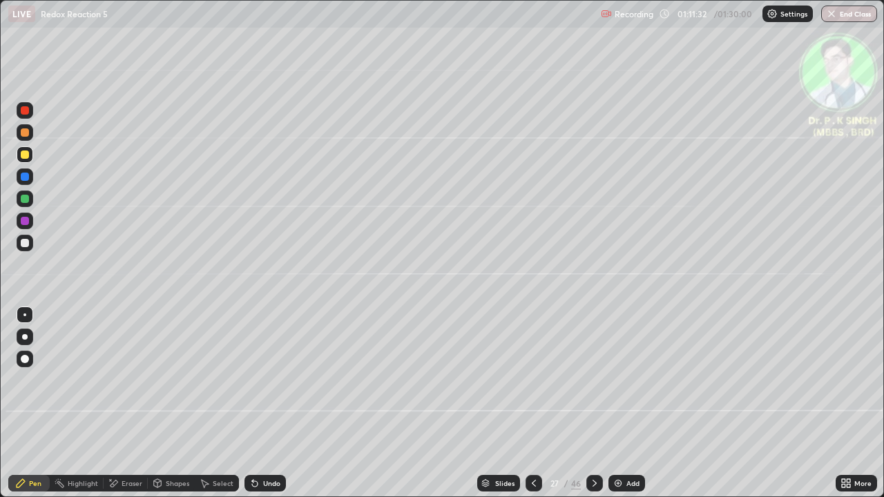
click at [591, 409] on icon at bounding box center [594, 483] width 11 height 11
click at [587, 409] on div at bounding box center [595, 483] width 17 height 17
click at [26, 177] on div at bounding box center [25, 177] width 8 height 8
click at [21, 157] on div at bounding box center [25, 155] width 8 height 8
click at [30, 160] on div at bounding box center [25, 154] width 17 height 17
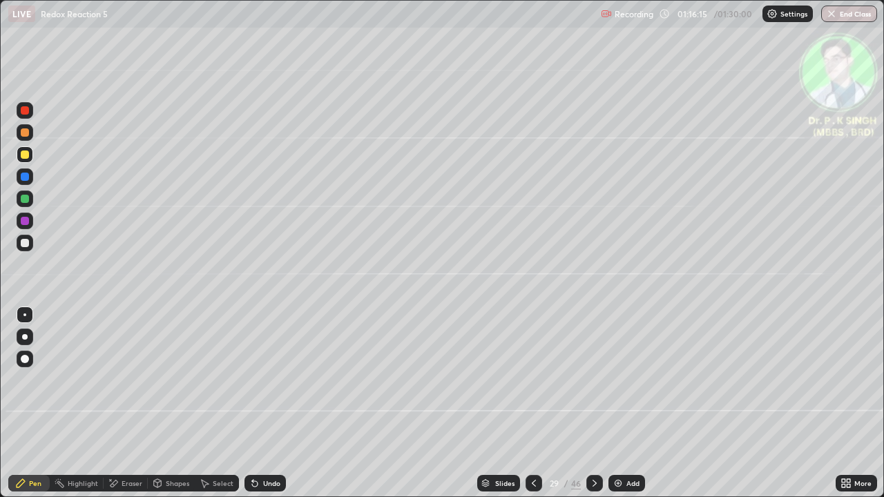
click at [589, 409] on icon at bounding box center [594, 483] width 11 height 11
click at [27, 178] on div at bounding box center [25, 177] width 8 height 8
click at [32, 155] on div at bounding box center [25, 154] width 17 height 17
click at [594, 409] on icon at bounding box center [594, 483] width 11 height 11
click at [26, 155] on div at bounding box center [25, 155] width 8 height 8
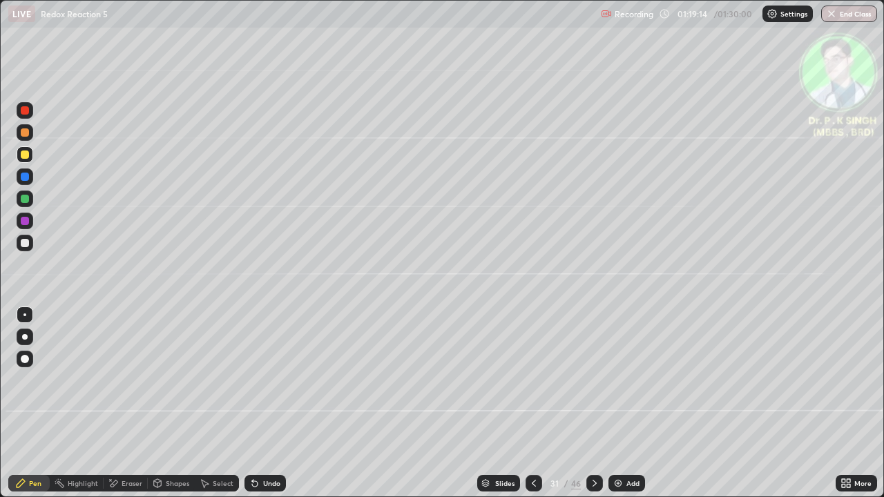
click at [596, 409] on div at bounding box center [595, 483] width 17 height 17
click at [535, 409] on icon at bounding box center [534, 483] width 11 height 11
click at [591, 409] on icon at bounding box center [594, 483] width 11 height 11
click at [25, 153] on div at bounding box center [25, 155] width 8 height 8
click at [26, 155] on div at bounding box center [25, 155] width 8 height 8
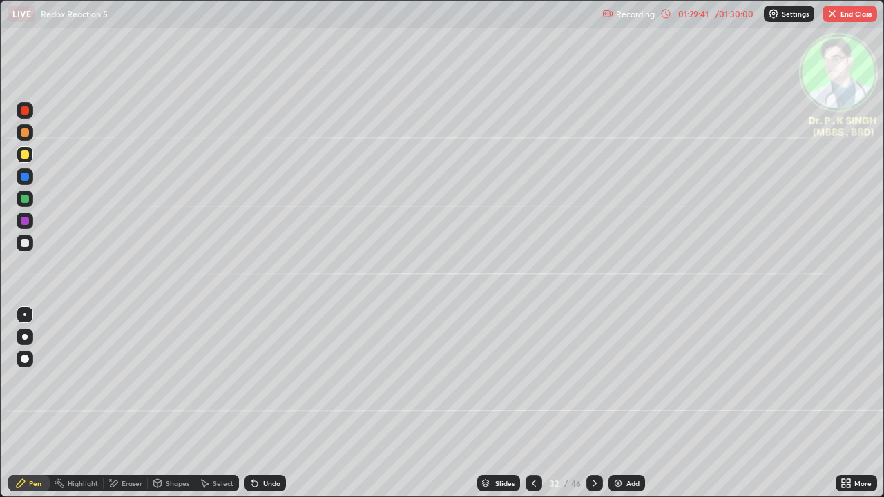
click at [30, 157] on div at bounding box center [25, 154] width 17 height 17
click at [30, 178] on div at bounding box center [25, 177] width 17 height 17
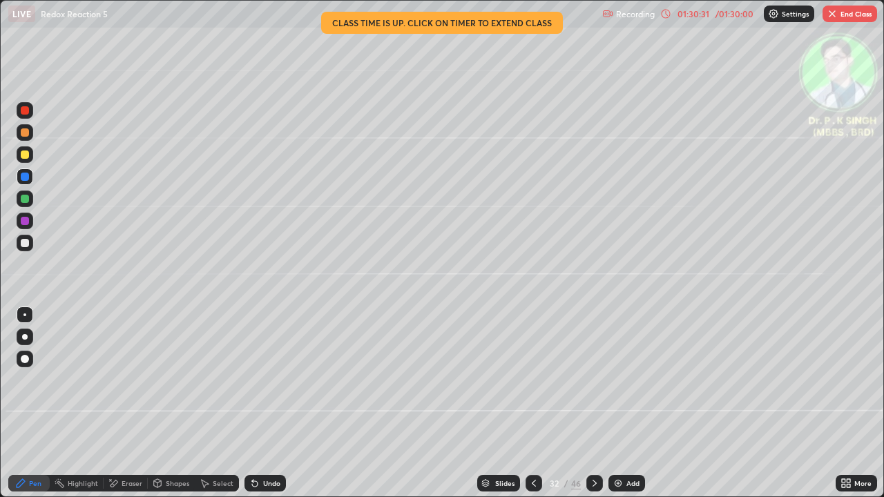
click at [25, 157] on div at bounding box center [25, 155] width 8 height 8
click at [26, 157] on div at bounding box center [25, 155] width 8 height 8
click at [855, 13] on button "End Class" at bounding box center [850, 14] width 55 height 17
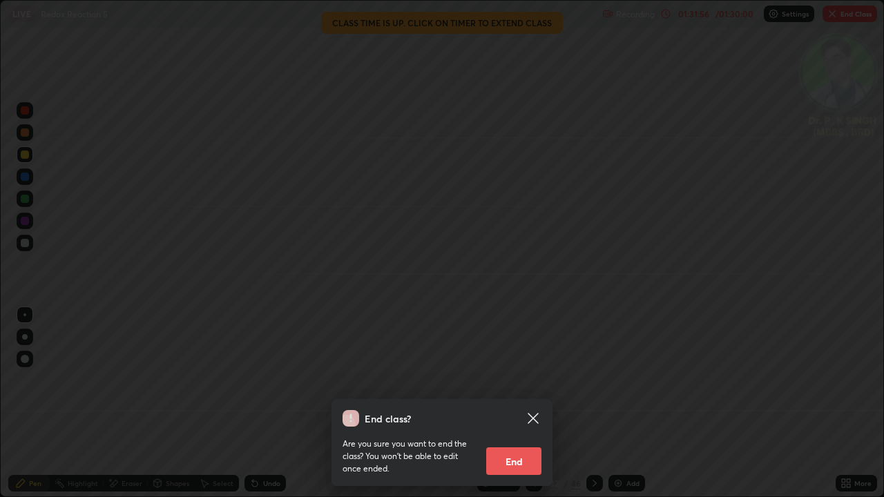
click at [529, 409] on icon at bounding box center [533, 418] width 17 height 17
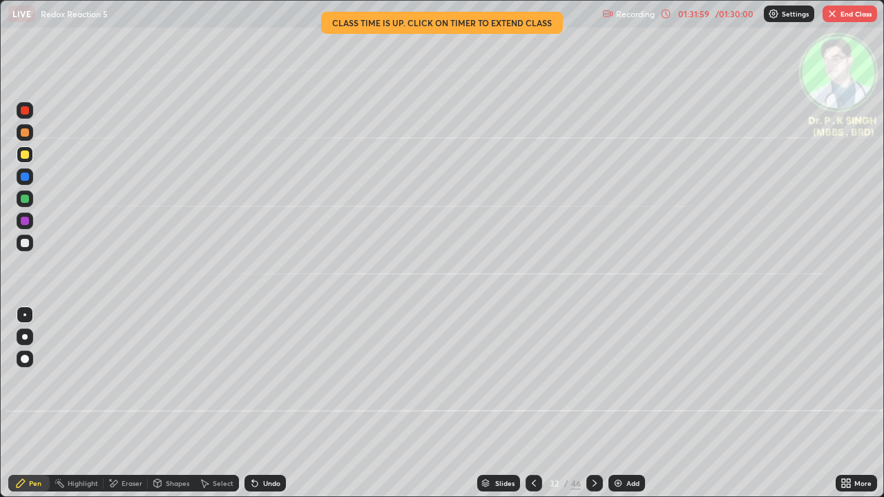
click at [848, 16] on button "End Class" at bounding box center [850, 14] width 55 height 17
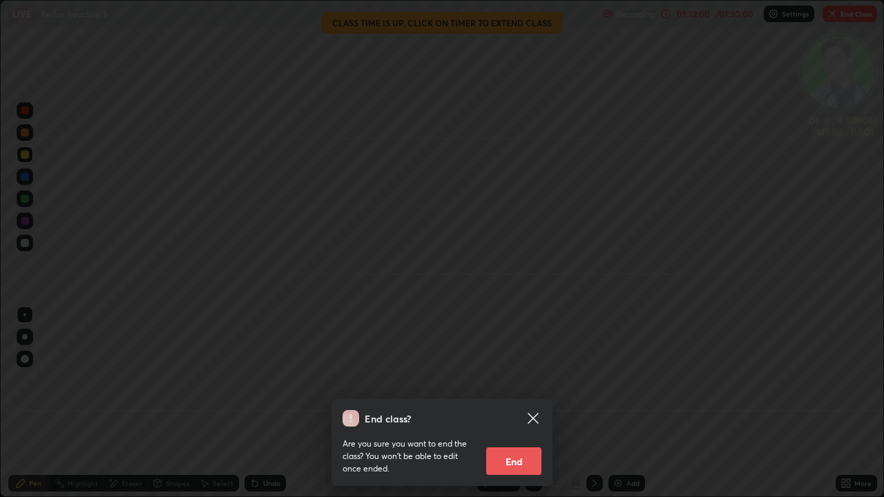
click at [509, 409] on button "End" at bounding box center [513, 462] width 55 height 28
